Goal: Task Accomplishment & Management: Use online tool/utility

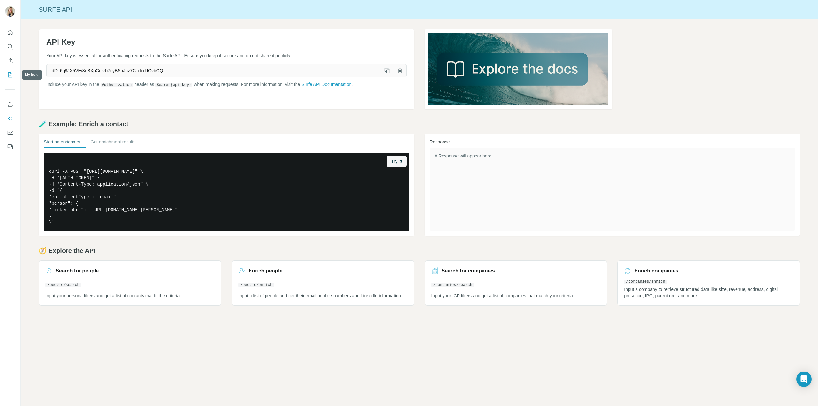
click at [11, 75] on icon "My lists" at bounding box center [10, 75] width 6 height 6
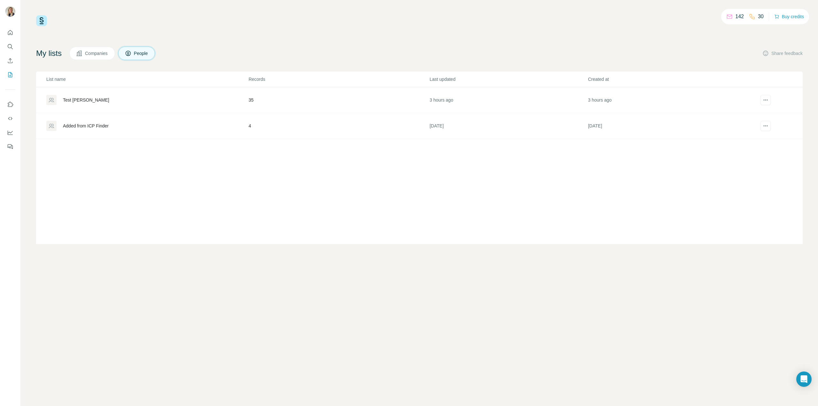
click at [93, 99] on div "Test [PERSON_NAME]" at bounding box center [147, 100] width 202 height 10
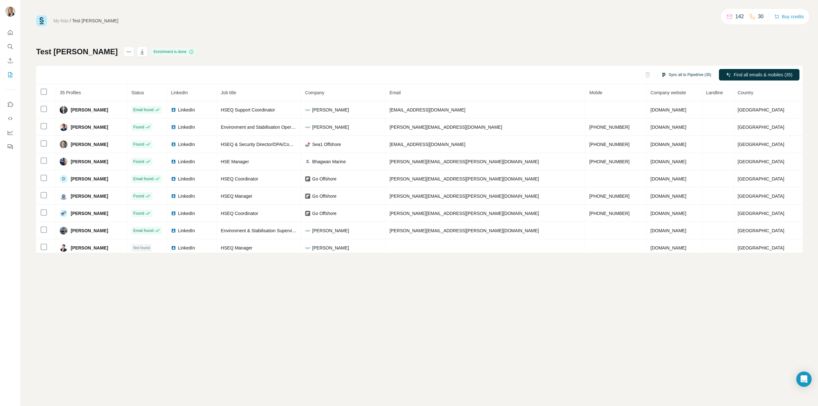
click at [696, 75] on button "Sync all to Pipedrive (35)" at bounding box center [686, 75] width 59 height 10
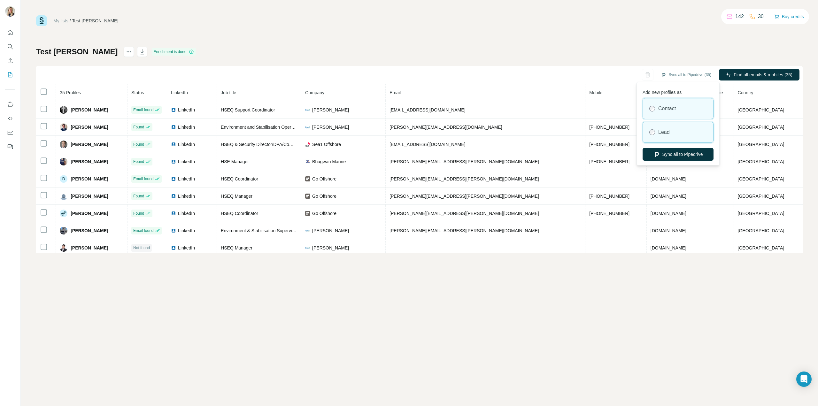
click at [663, 133] on label "Lead" at bounding box center [664, 132] width 12 height 8
click at [693, 156] on button "Sync all to Pipedrive" at bounding box center [678, 154] width 71 height 13
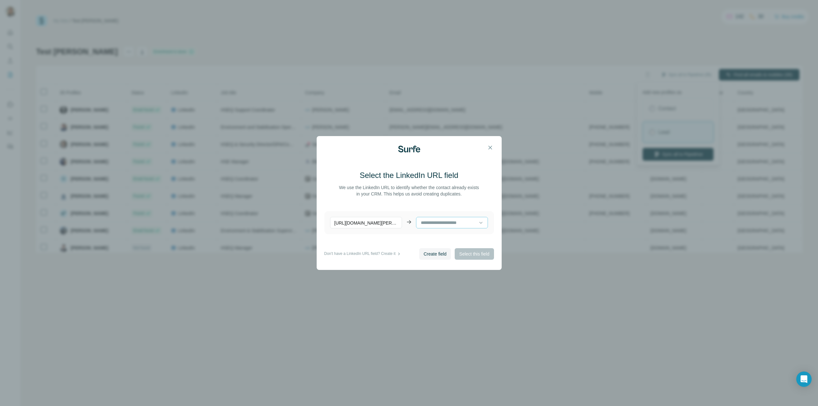
click at [470, 223] on input at bounding box center [449, 222] width 58 height 7
click at [454, 223] on input at bounding box center [449, 222] width 58 height 7
click at [435, 257] on span "Create field" at bounding box center [435, 254] width 23 height 6
click at [464, 217] on div "https://www.linkedin.com/in/david-maurice-chevalier/ LinkedIn URL (Surfe) Linke…" at bounding box center [409, 222] width 170 height 23
click at [473, 257] on span "Select this field" at bounding box center [474, 254] width 30 height 6
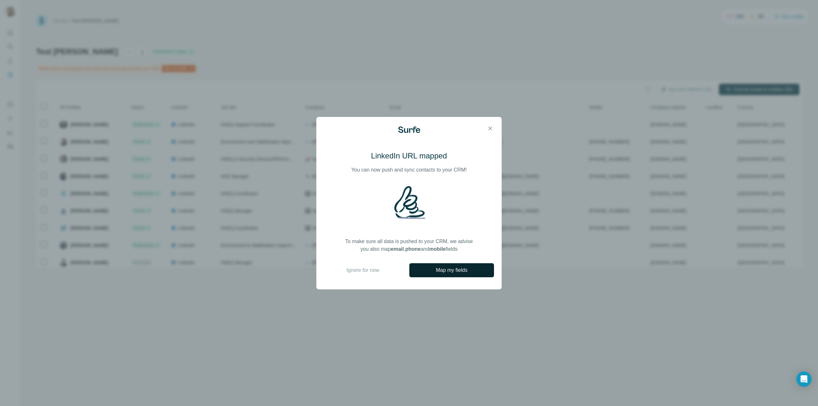
click at [468, 272] on span "Map my fields" at bounding box center [452, 271] width 32 height 8
click at [365, 268] on span "Ignore for now" at bounding box center [362, 271] width 33 height 8
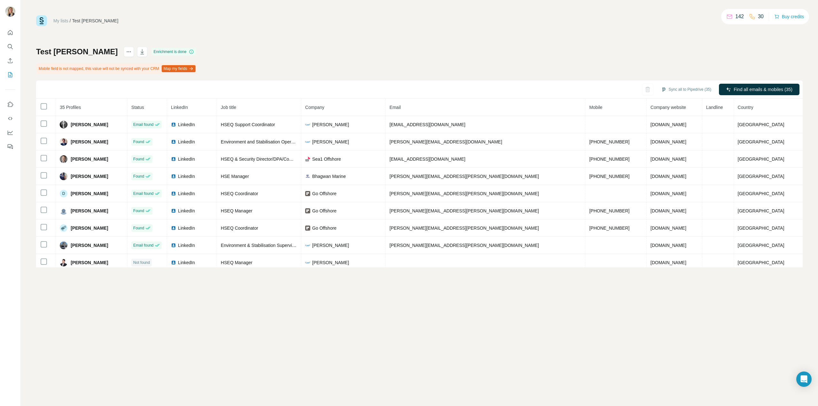
click at [184, 68] on button "Map my fields" at bounding box center [179, 68] width 34 height 7
click at [164, 285] on div "My lists / Test Tenille 142 30 Buy credits Test Tenille Enrichment is done Mobi…" at bounding box center [419, 203] width 797 height 406
click at [11, 49] on icon "Search" at bounding box center [10, 46] width 6 height 6
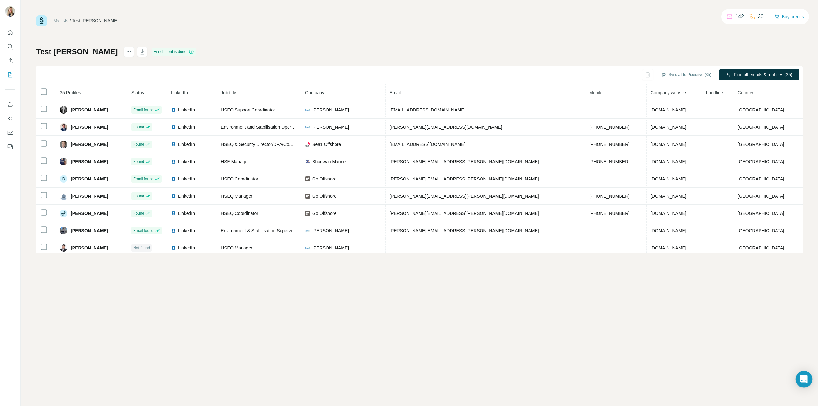
click at [810, 382] on div "Open Intercom Messenger" at bounding box center [804, 379] width 17 height 17
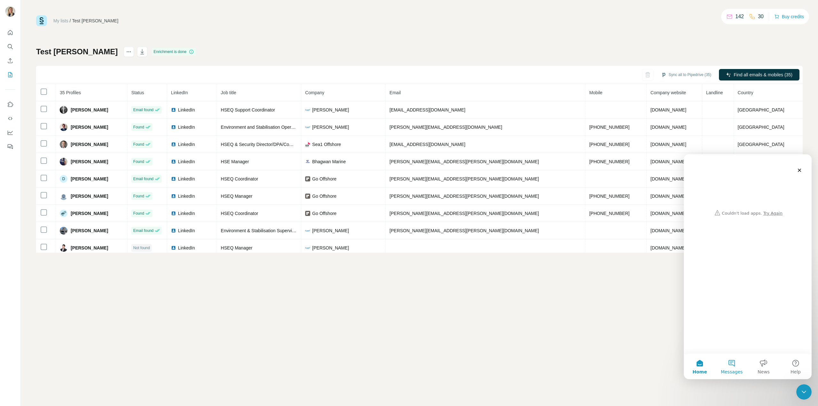
click at [738, 367] on button "Messages" at bounding box center [732, 367] width 32 height 26
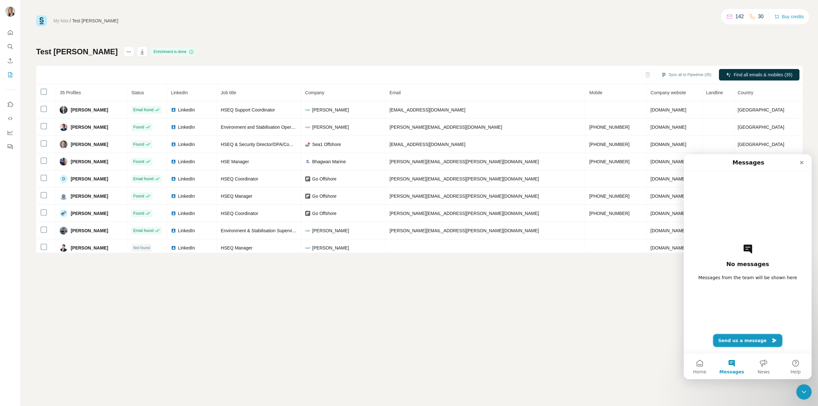
click at [747, 339] on button "Send us a message" at bounding box center [747, 340] width 69 height 13
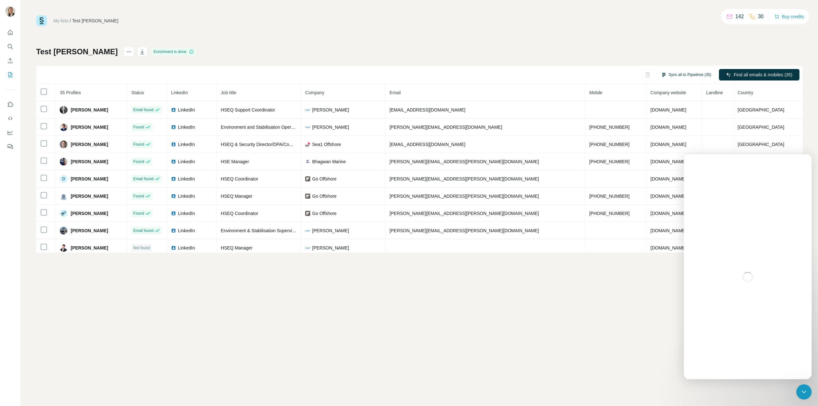
click at [667, 71] on button "Sync all to Pipedrive (35)" at bounding box center [686, 75] width 59 height 10
click at [669, 156] on button "Sync all to Pipedrive" at bounding box center [678, 154] width 71 height 13
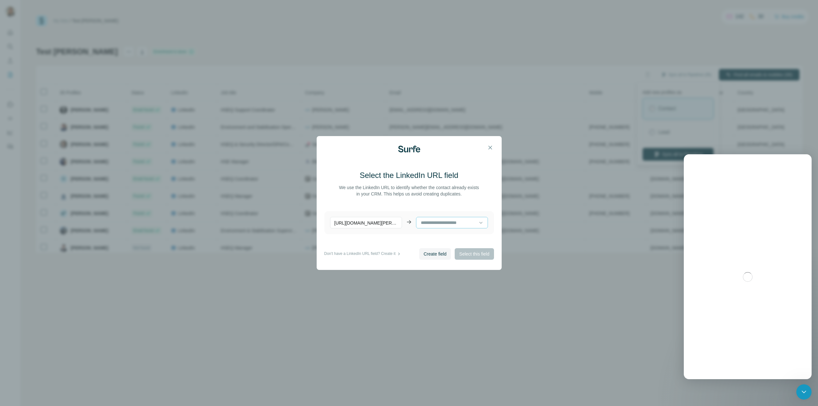
click at [433, 221] on input at bounding box center [449, 222] width 58 height 7
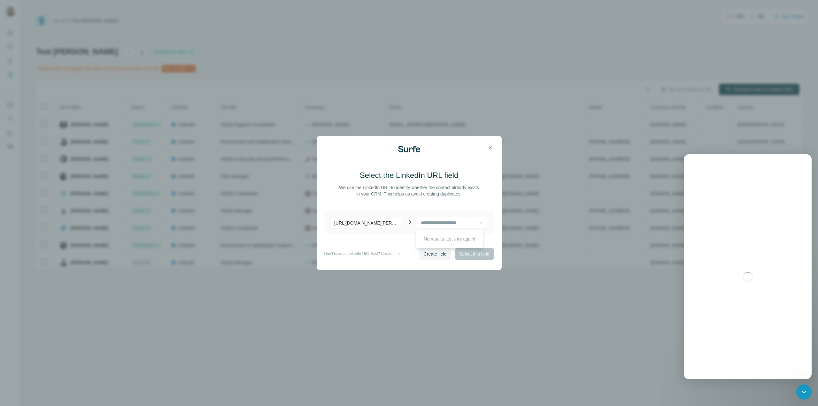
click at [443, 237] on p "No results. Let's try again!" at bounding box center [449, 239] width 51 height 6
click at [432, 255] on span "Create field" at bounding box center [435, 254] width 23 height 6
click at [472, 225] on input at bounding box center [449, 222] width 58 height 7
drag, startPoint x: 451, startPoint y: 223, endPoint x: 450, endPoint y: 227, distance: 3.6
click at [451, 223] on input at bounding box center [449, 222] width 58 height 7
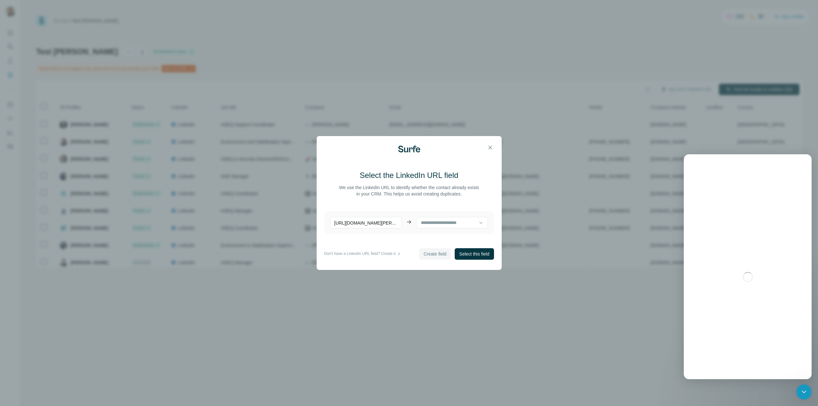
click at [428, 254] on span "Create field" at bounding box center [435, 254] width 23 height 6
click at [473, 253] on span "Select this field" at bounding box center [474, 254] width 30 height 6
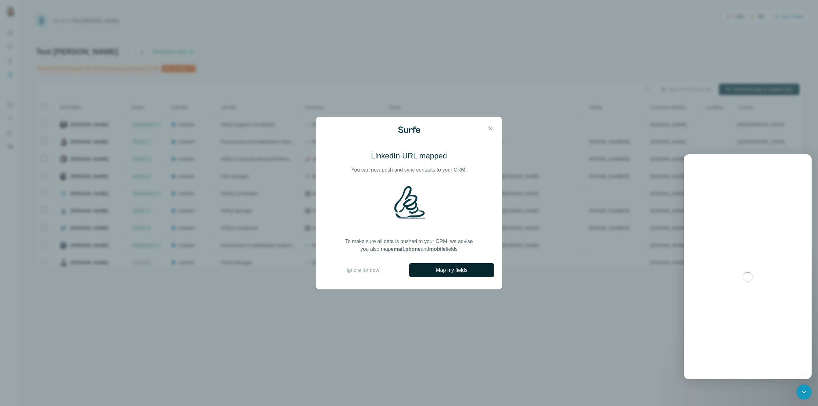
click at [442, 274] on span "Map my fields" at bounding box center [452, 271] width 32 height 8
drag, startPoint x: 377, startPoint y: 272, endPoint x: 358, endPoint y: 269, distance: 19.4
click at [377, 272] on span "Ignore for now" at bounding box center [362, 271] width 33 height 8
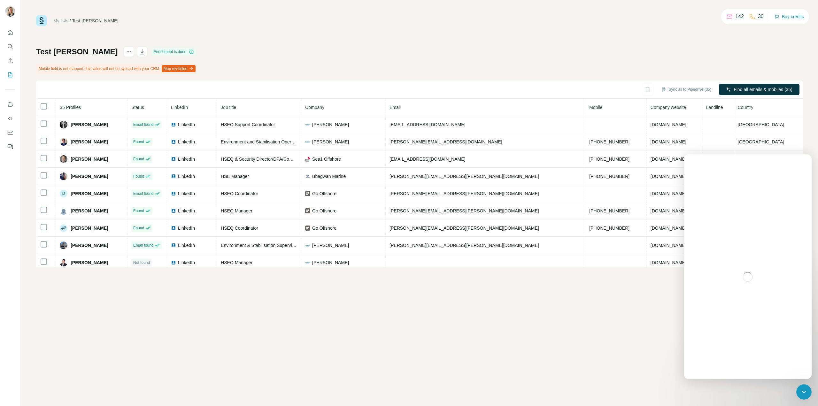
click at [359, 269] on div "My lists / Test Tenille 142 30 Buy credits Test Tenille Enrichment is done Mobi…" at bounding box center [419, 203] width 797 height 406
click at [193, 69] on button "Map my fields" at bounding box center [179, 68] width 34 height 7
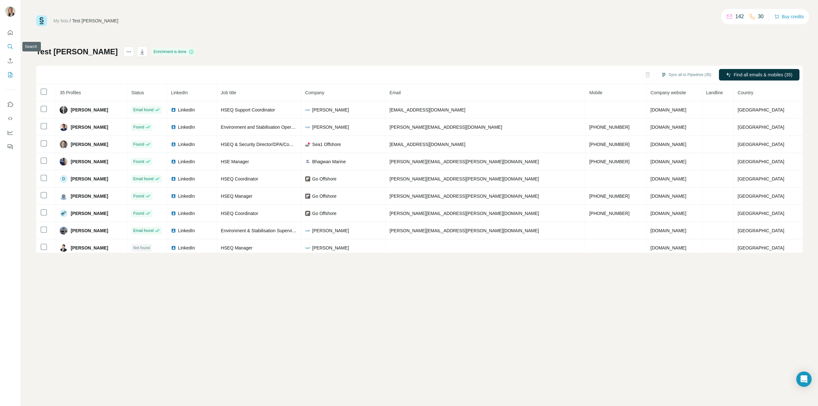
click at [13, 46] on icon "Search" at bounding box center [10, 46] width 6 height 6
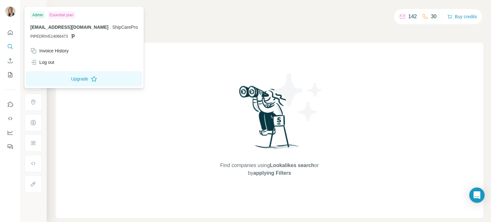
click at [9, 12] on img at bounding box center [10, 11] width 10 height 10
click at [60, 25] on span "[EMAIL_ADDRESS][DOMAIN_NAME]" at bounding box center [69, 27] width 78 height 5
click at [64, 14] on div "Essential plan" at bounding box center [62, 15] width 28 height 8
click at [41, 16] on div "Admin" at bounding box center [37, 15] width 15 height 8
click at [75, 80] on button "Upgrade" at bounding box center [84, 78] width 116 height 15
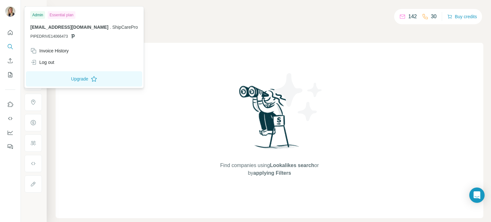
click at [223, 60] on div "Find companies using Lookalikes search or by applying Filters" at bounding box center [269, 130] width 115 height 175
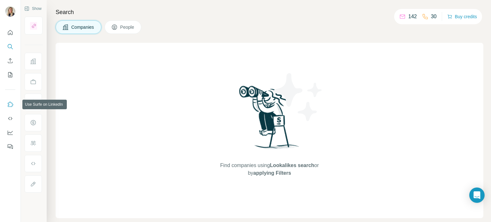
click at [9, 105] on icon "Use Surfe on LinkedIn" at bounding box center [10, 104] width 5 height 5
click at [9, 132] on icon "Dashboard" at bounding box center [10, 132] width 6 height 6
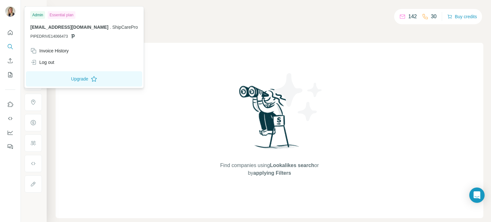
drag, startPoint x: 244, startPoint y: 75, endPoint x: 231, endPoint y: 75, distance: 12.8
click at [244, 75] on div "Find companies using Lookalikes search or by applying Filters" at bounding box center [269, 130] width 115 height 175
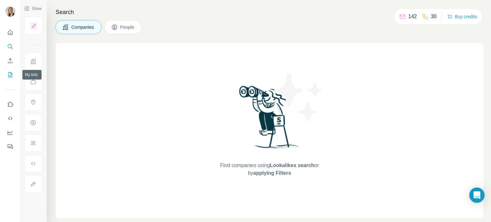
click at [7, 78] on icon "My lists" at bounding box center [10, 75] width 6 height 6
click at [10, 74] on icon "My lists" at bounding box center [10, 75] width 6 height 6
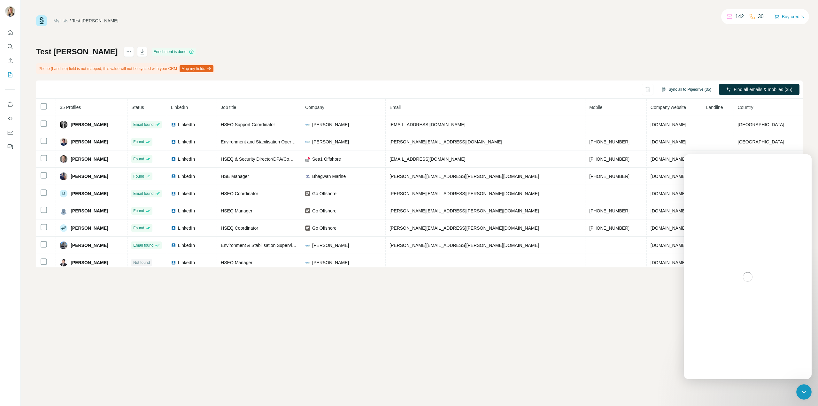
click at [688, 89] on button "Sync all to Pipedrive (35)" at bounding box center [686, 90] width 59 height 10
click at [678, 166] on button "Sync all to Pipedrive" at bounding box center [678, 169] width 71 height 13
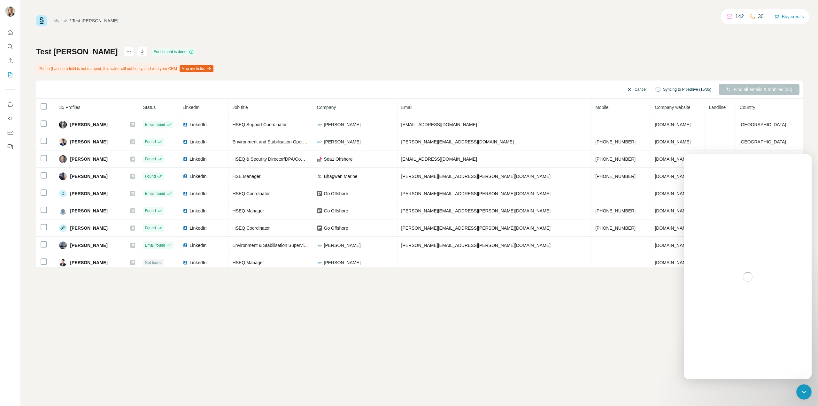
click at [635, 89] on button "Cancel" at bounding box center [637, 90] width 28 height 12
click at [688, 92] on button "Sync all to Pipedrive (35)" at bounding box center [686, 90] width 59 height 10
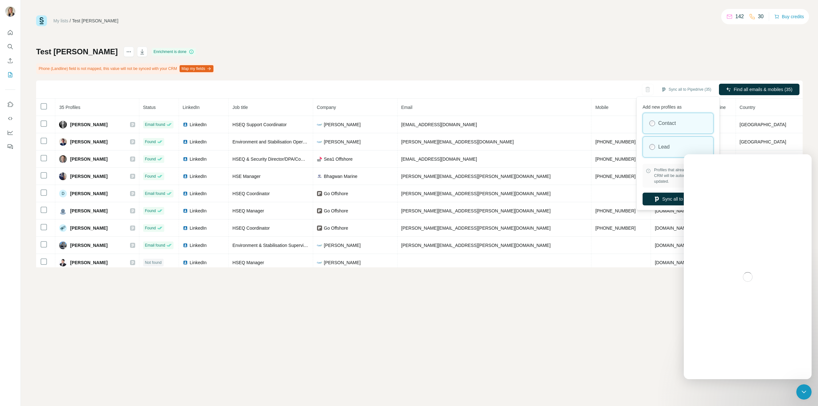
click at [667, 144] on label "Lead" at bounding box center [664, 147] width 12 height 8
click at [669, 203] on button "Sync all to Pipedrive" at bounding box center [678, 199] width 71 height 13
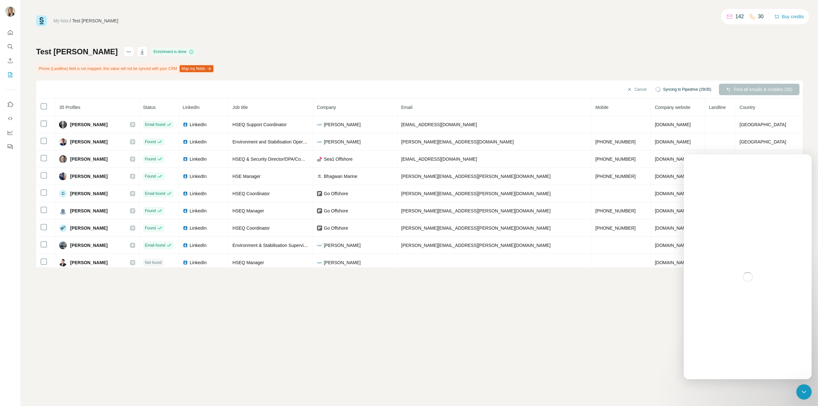
drag, startPoint x: 762, startPoint y: 280, endPoint x: 761, endPoint y: 285, distance: 5.6
click at [762, 280] on div "Intercom messenger" at bounding box center [748, 277] width 128 height 205
click at [652, 357] on div "My lists / Test [PERSON_NAME] 142 30 Buy credits Test [PERSON_NAME] Enrichment …" at bounding box center [419, 203] width 797 height 406
click at [533, 337] on div "My lists / Test [PERSON_NAME] 142 30 Buy credits Test [PERSON_NAME] Enrichment …" at bounding box center [419, 203] width 797 height 406
click at [587, 304] on div "My lists / Test [PERSON_NAME] 142 30 Buy credits Test [PERSON_NAME] Enrichment …" at bounding box center [419, 203] width 797 height 406
